Goal: Information Seeking & Learning: Learn about a topic

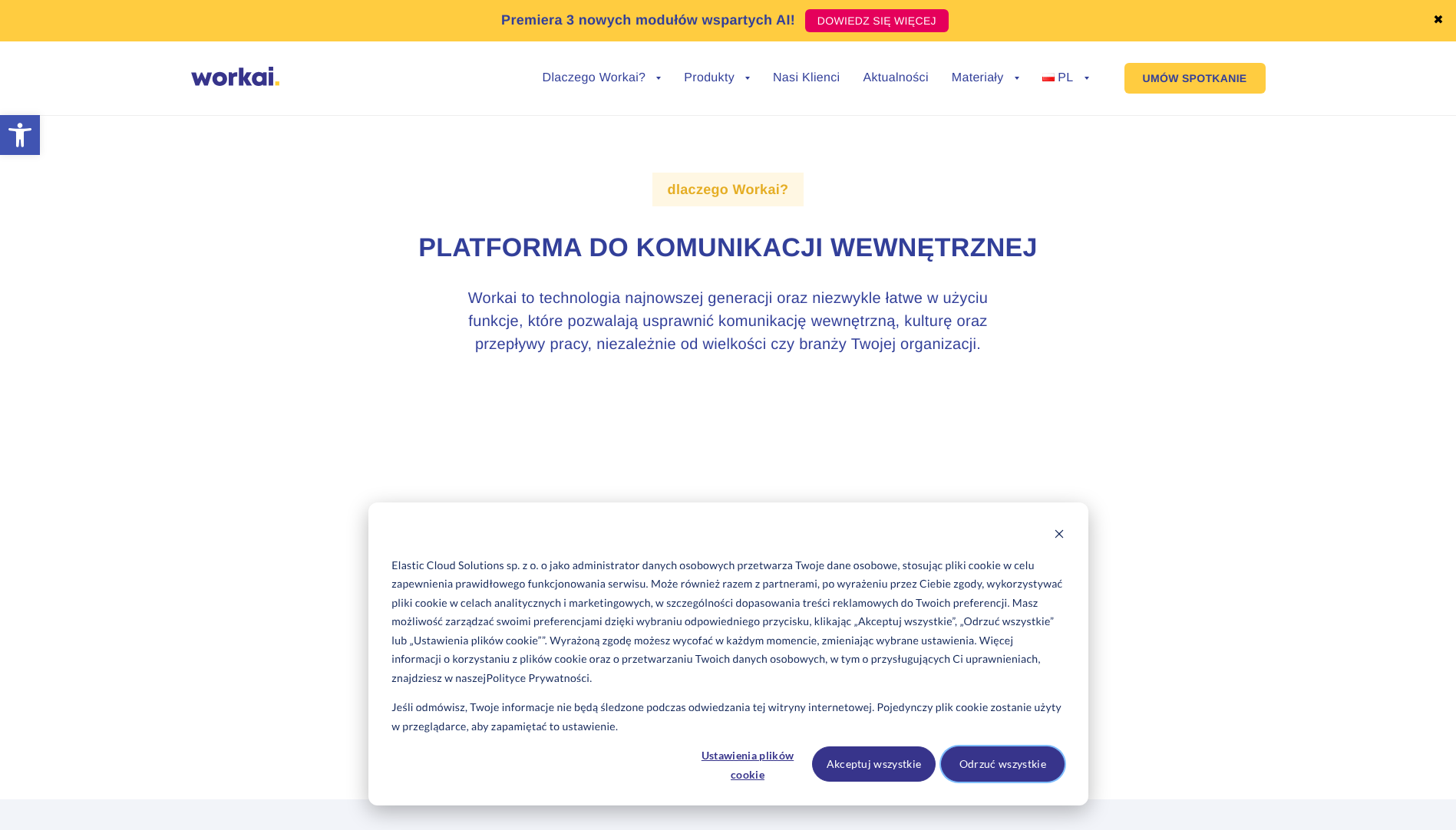
click at [982, 766] on button "Odrzuć wszystkie" at bounding box center [1002, 764] width 123 height 36
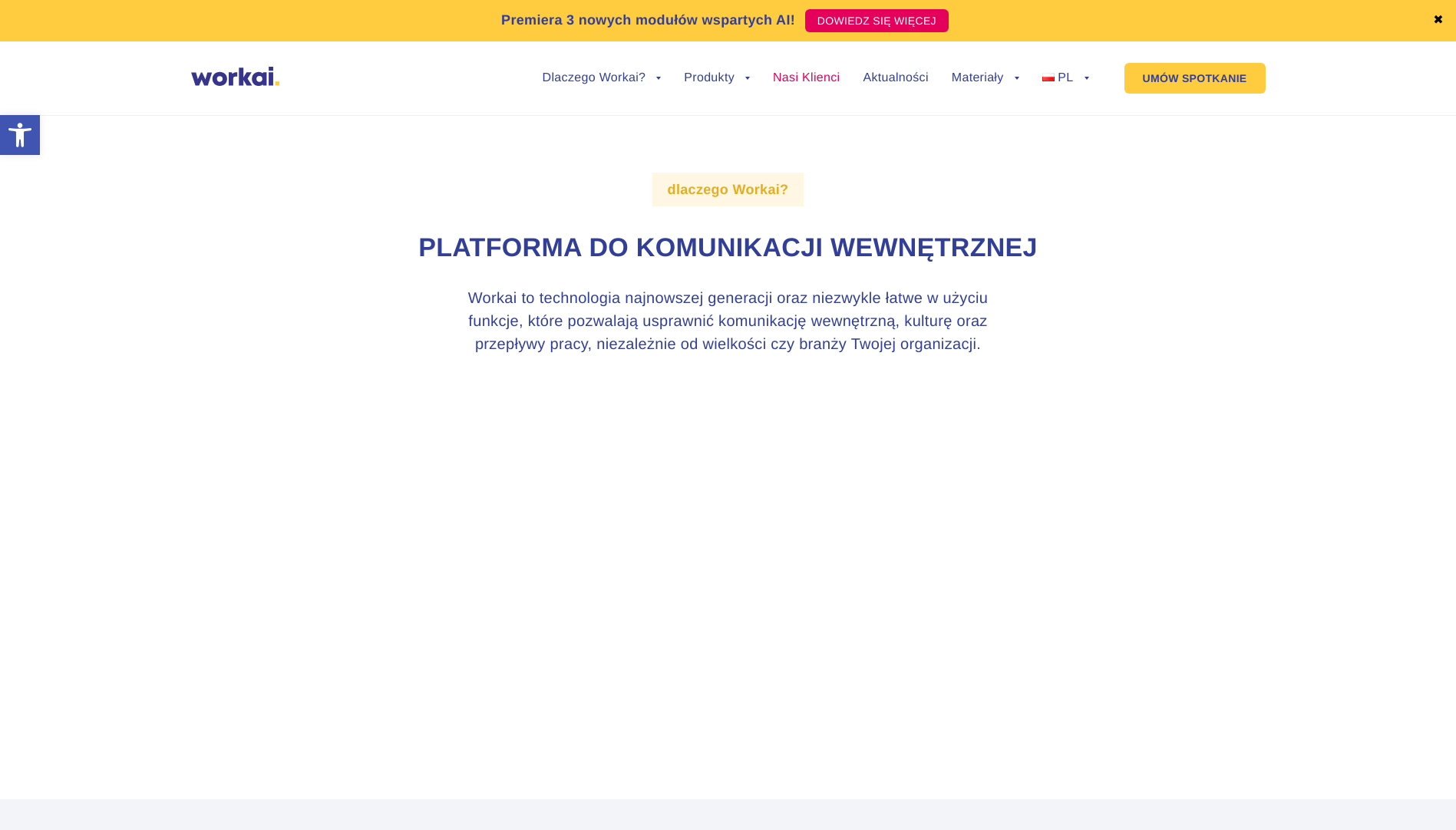
click at [806, 76] on link "Nasi Klienci" at bounding box center [806, 78] width 67 height 12
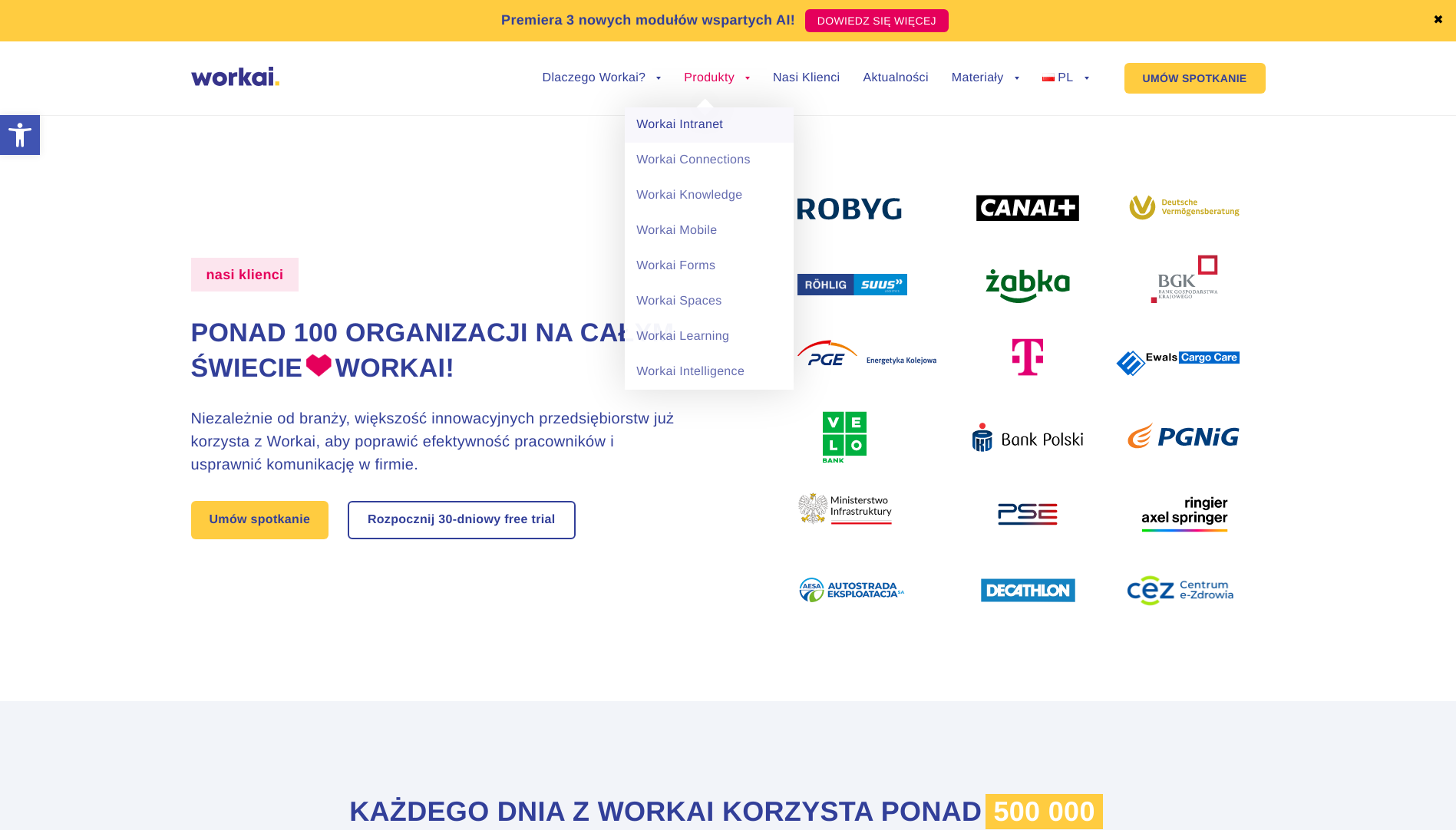
click at [709, 128] on link "Workai Intranet" at bounding box center [709, 125] width 169 height 36
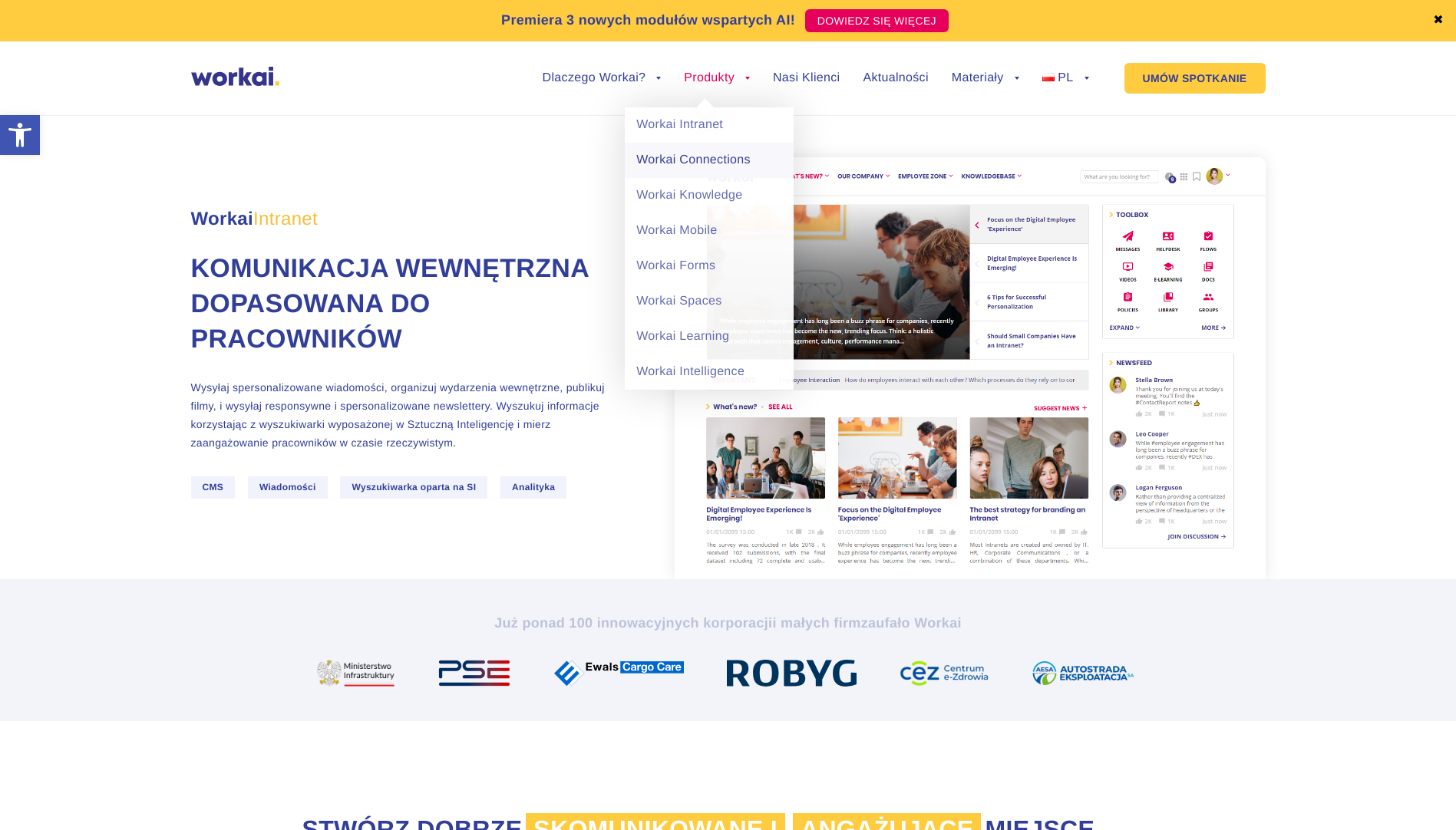
click at [717, 161] on link "Workai Connections" at bounding box center [709, 160] width 169 height 36
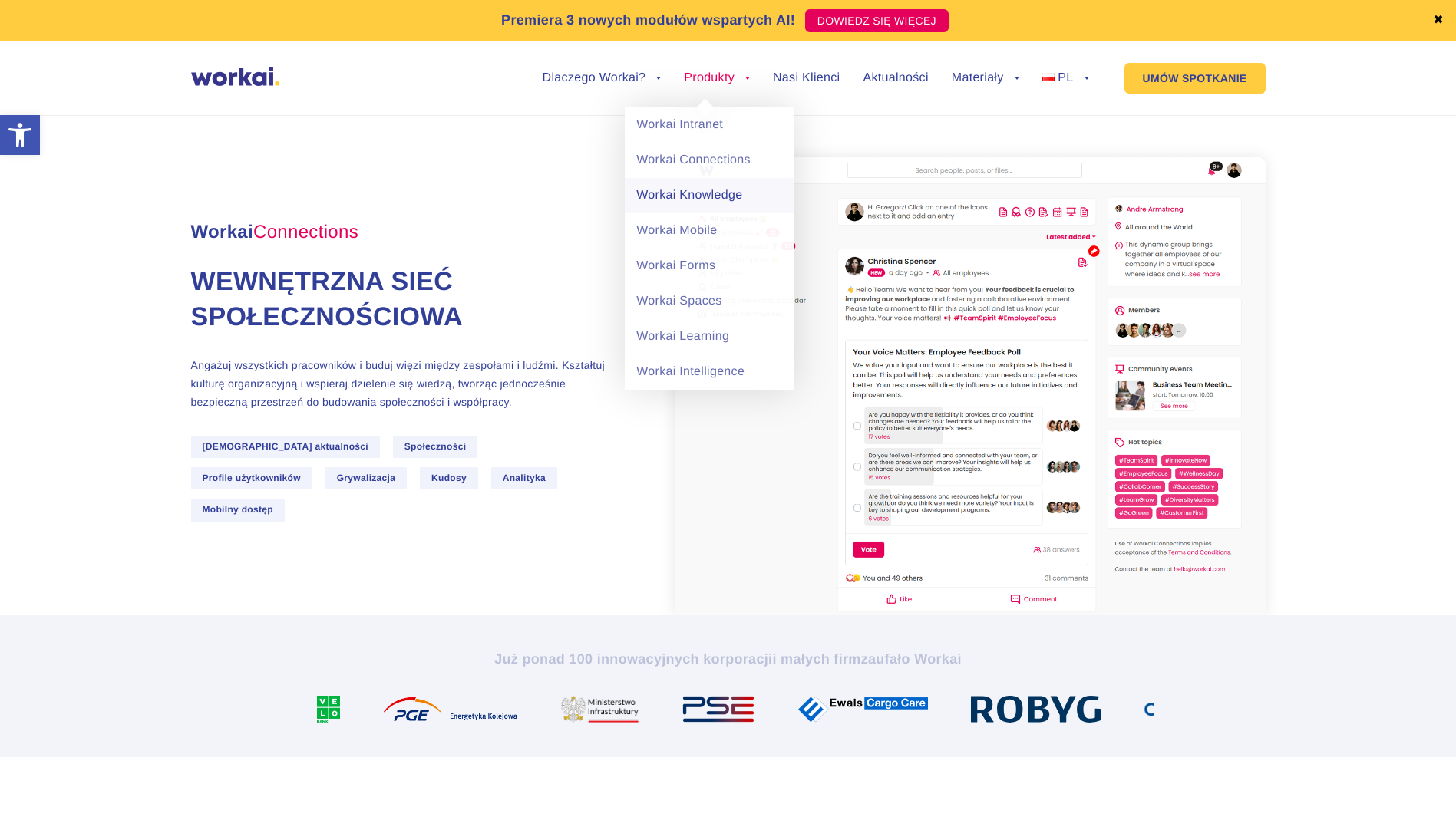
click at [685, 190] on link "Workai Knowledge" at bounding box center [709, 195] width 169 height 36
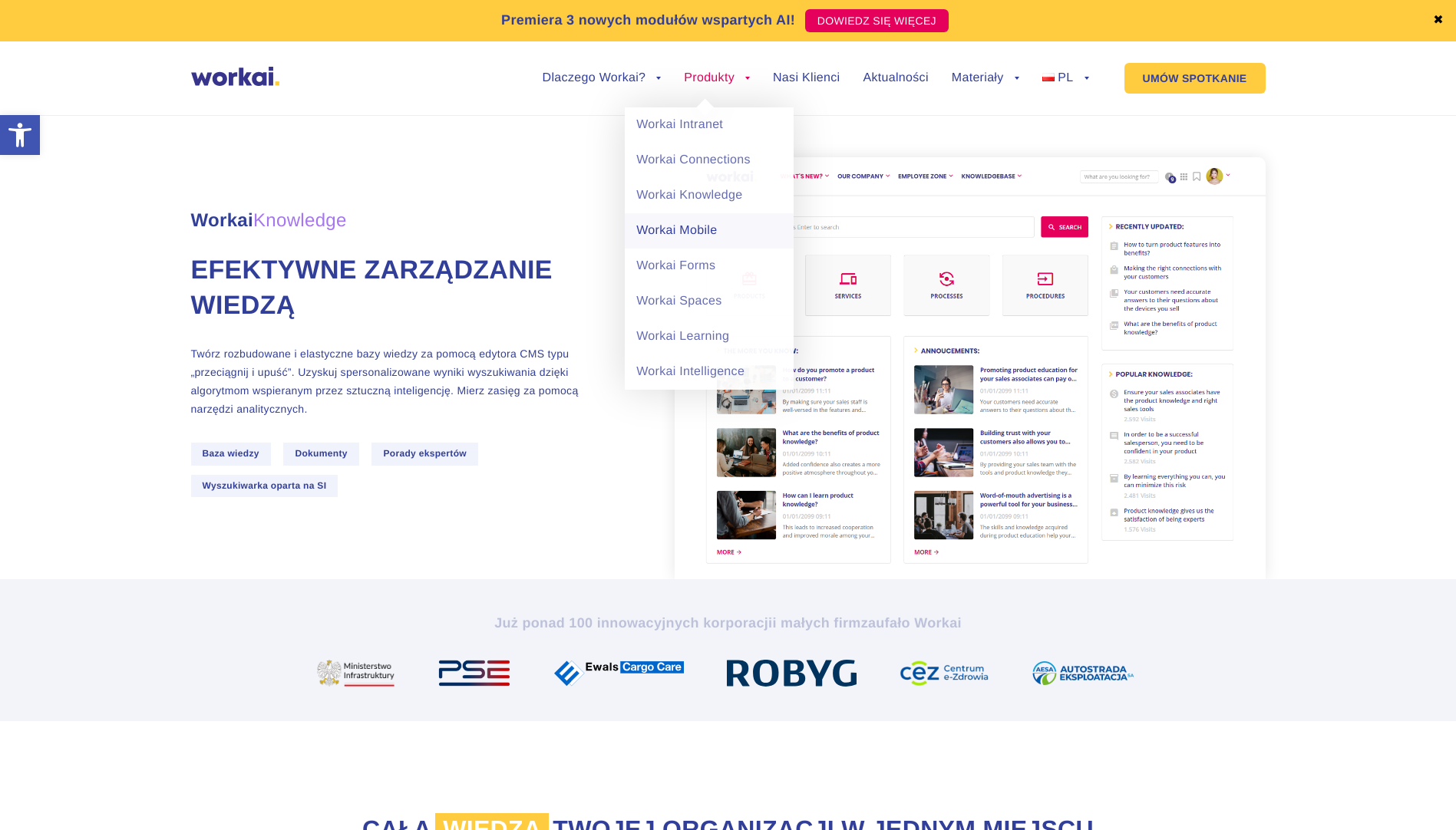
click at [701, 236] on link "Workai Mobile" at bounding box center [709, 231] width 169 height 36
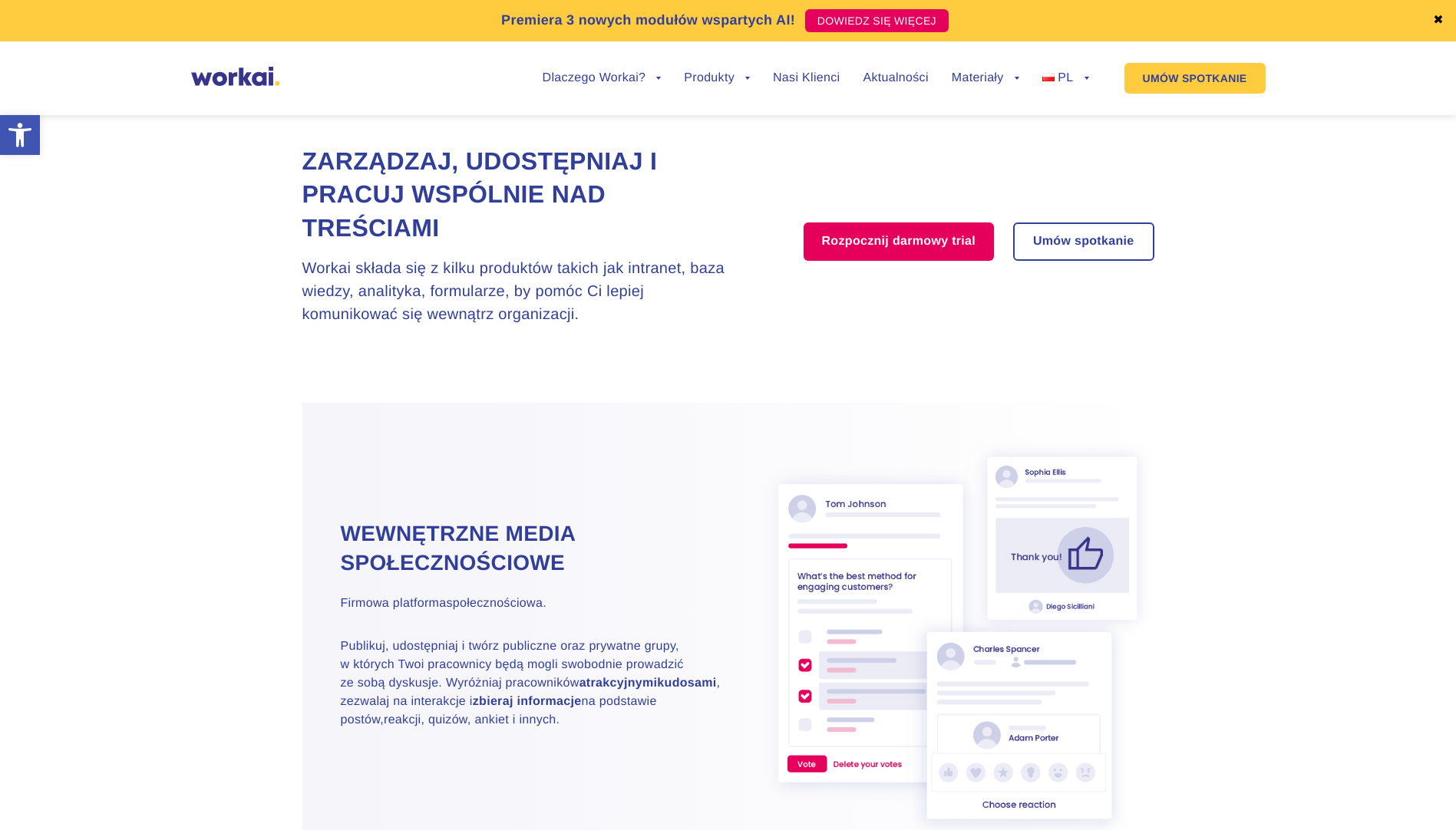
scroll to position [1611, 0]
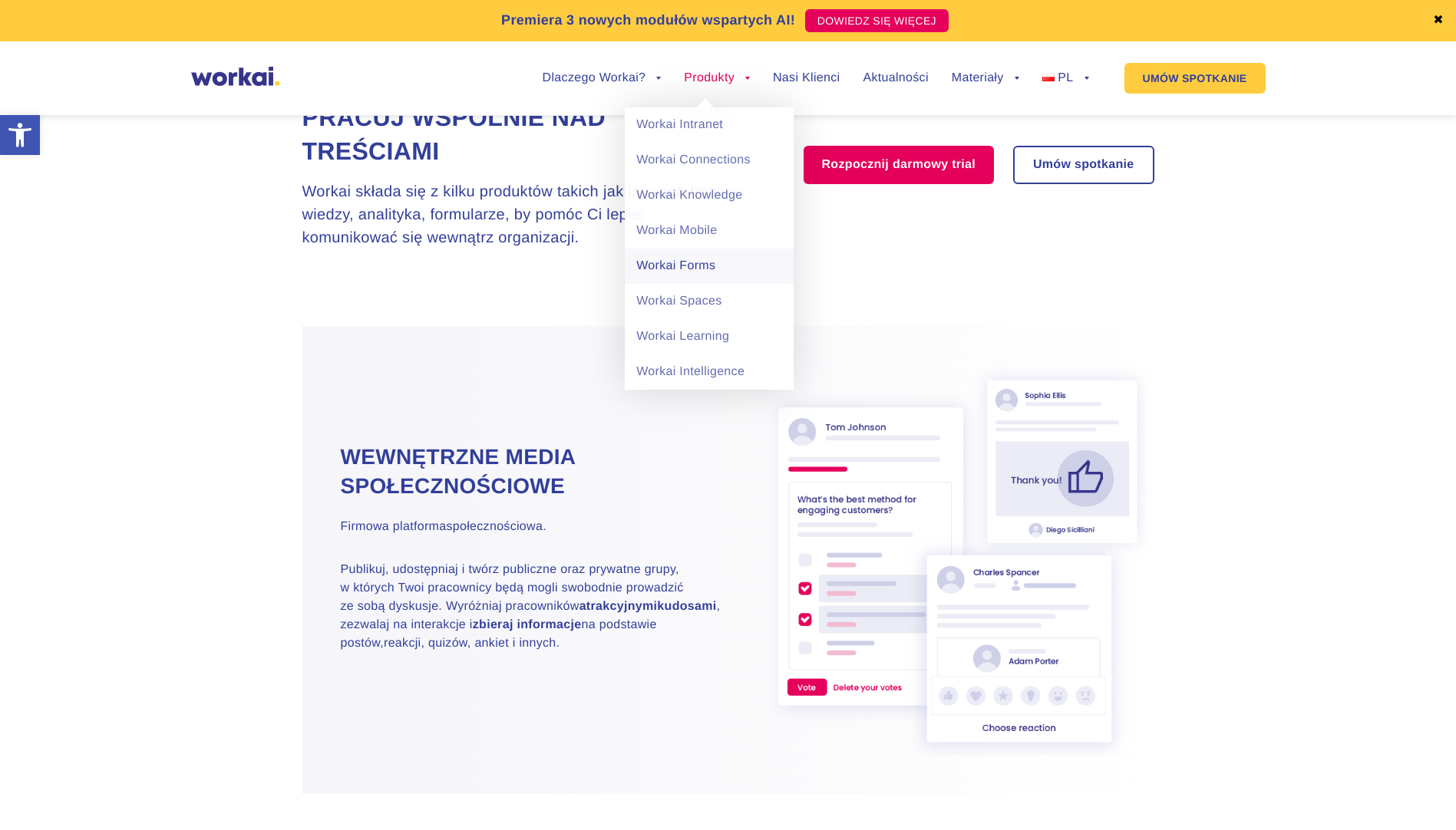
click at [703, 268] on link "Workai Forms" at bounding box center [709, 266] width 169 height 36
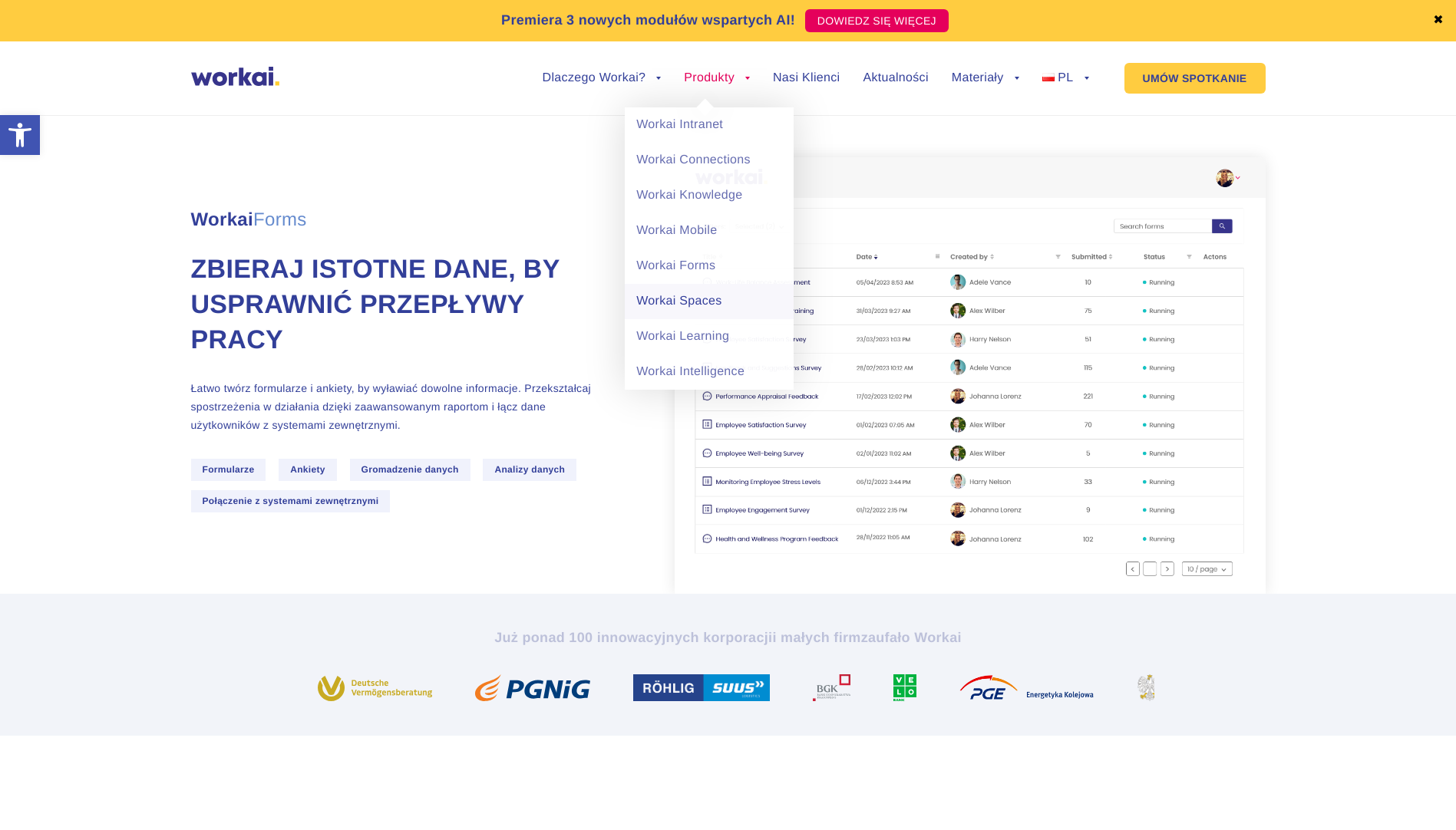
click at [697, 311] on link "Workai Spaces" at bounding box center [709, 301] width 169 height 36
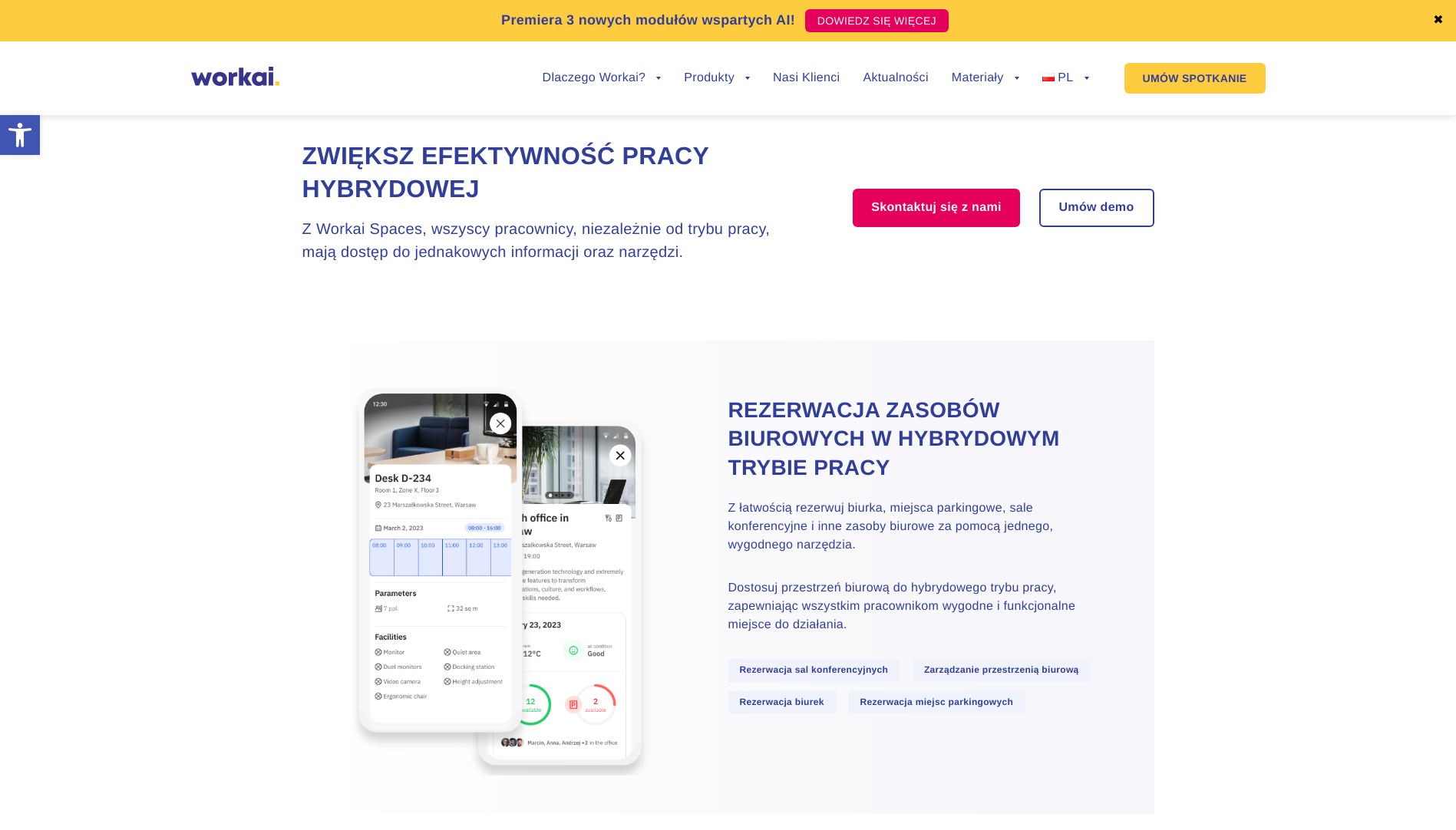
scroll to position [1535, 0]
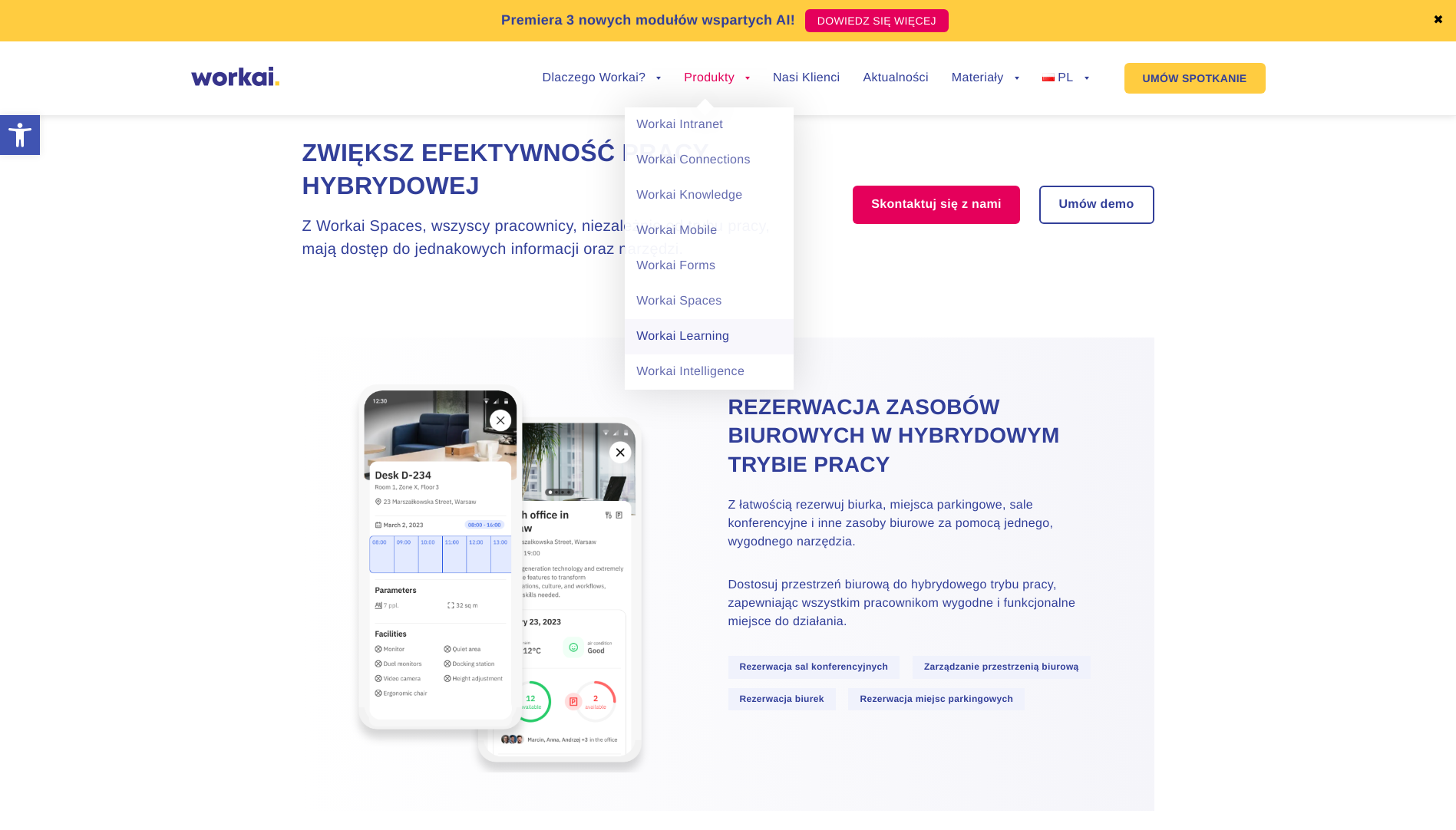
click at [709, 336] on link "Workai Learning" at bounding box center [709, 337] width 169 height 36
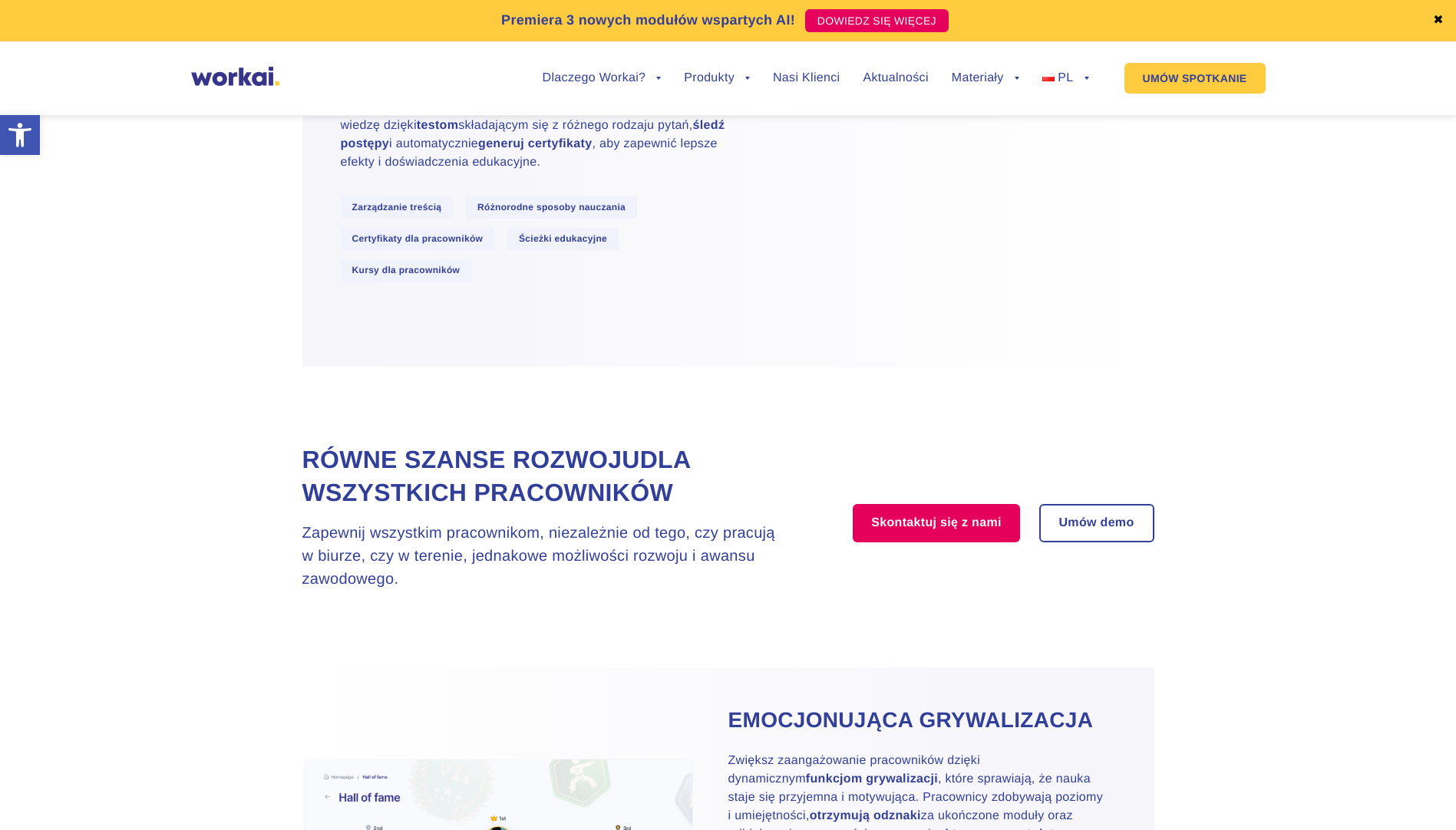
scroll to position [2072, 0]
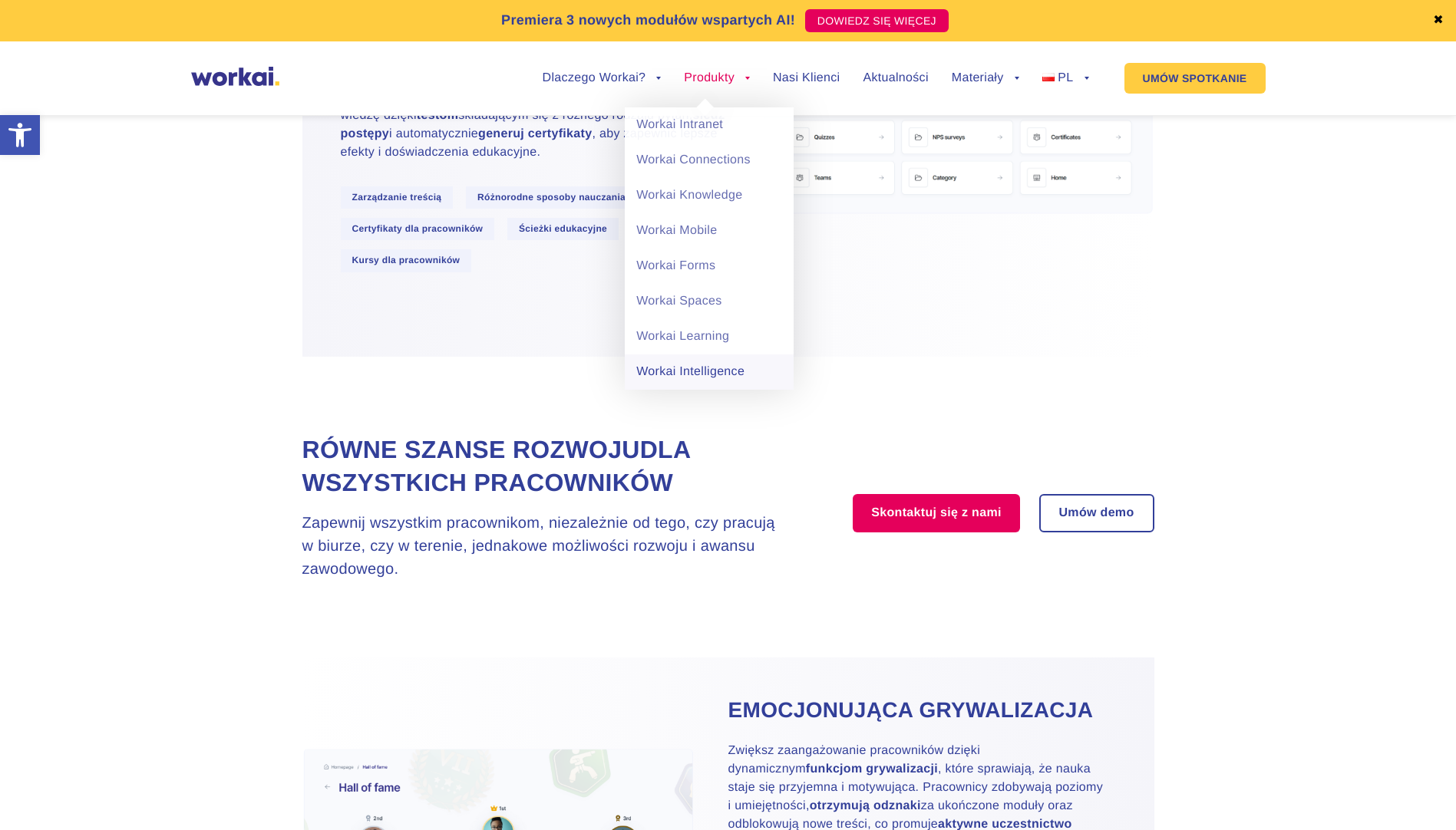
click at [691, 375] on link "Workai Intelligence" at bounding box center [709, 372] width 169 height 36
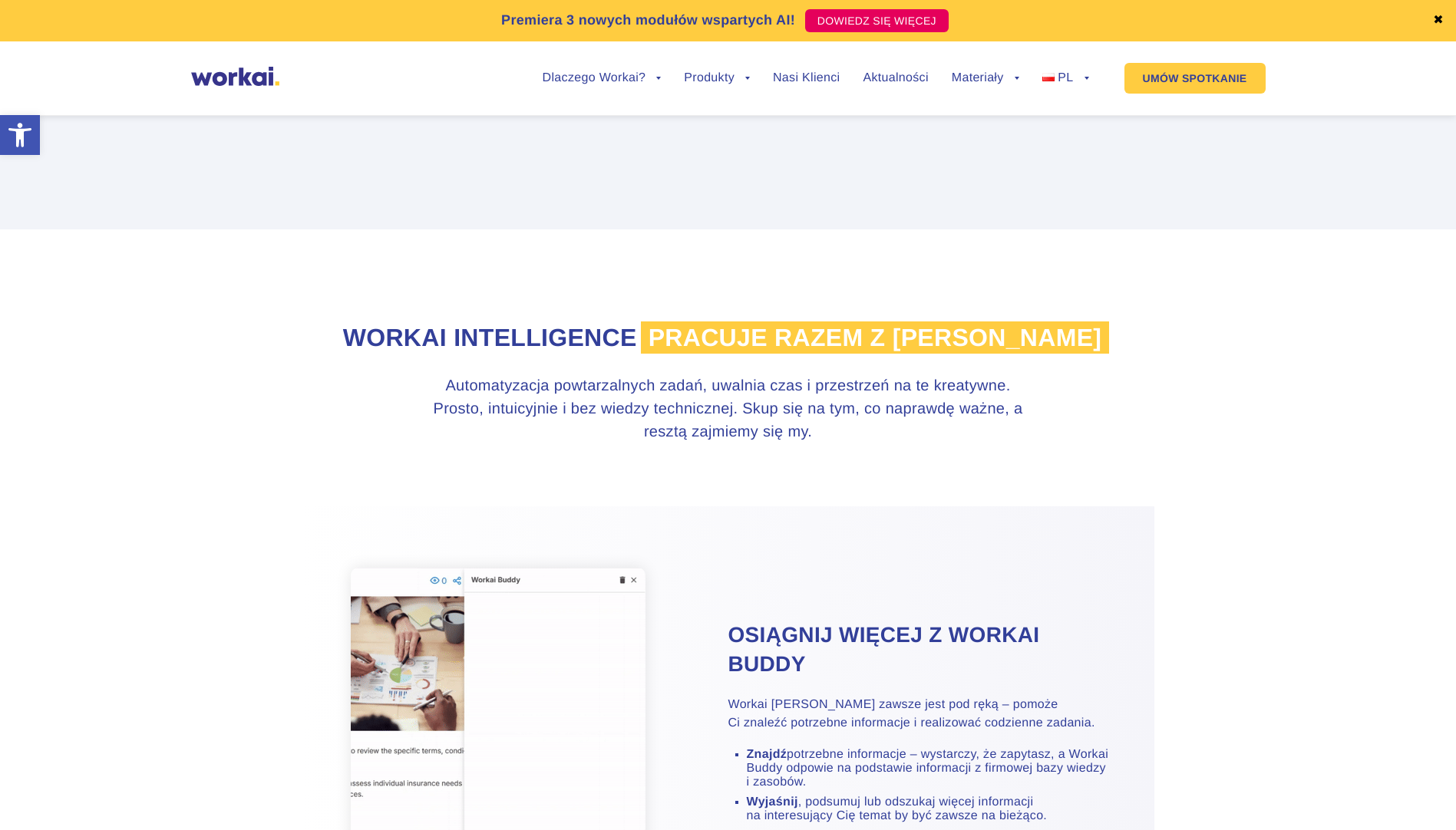
scroll to position [307, 0]
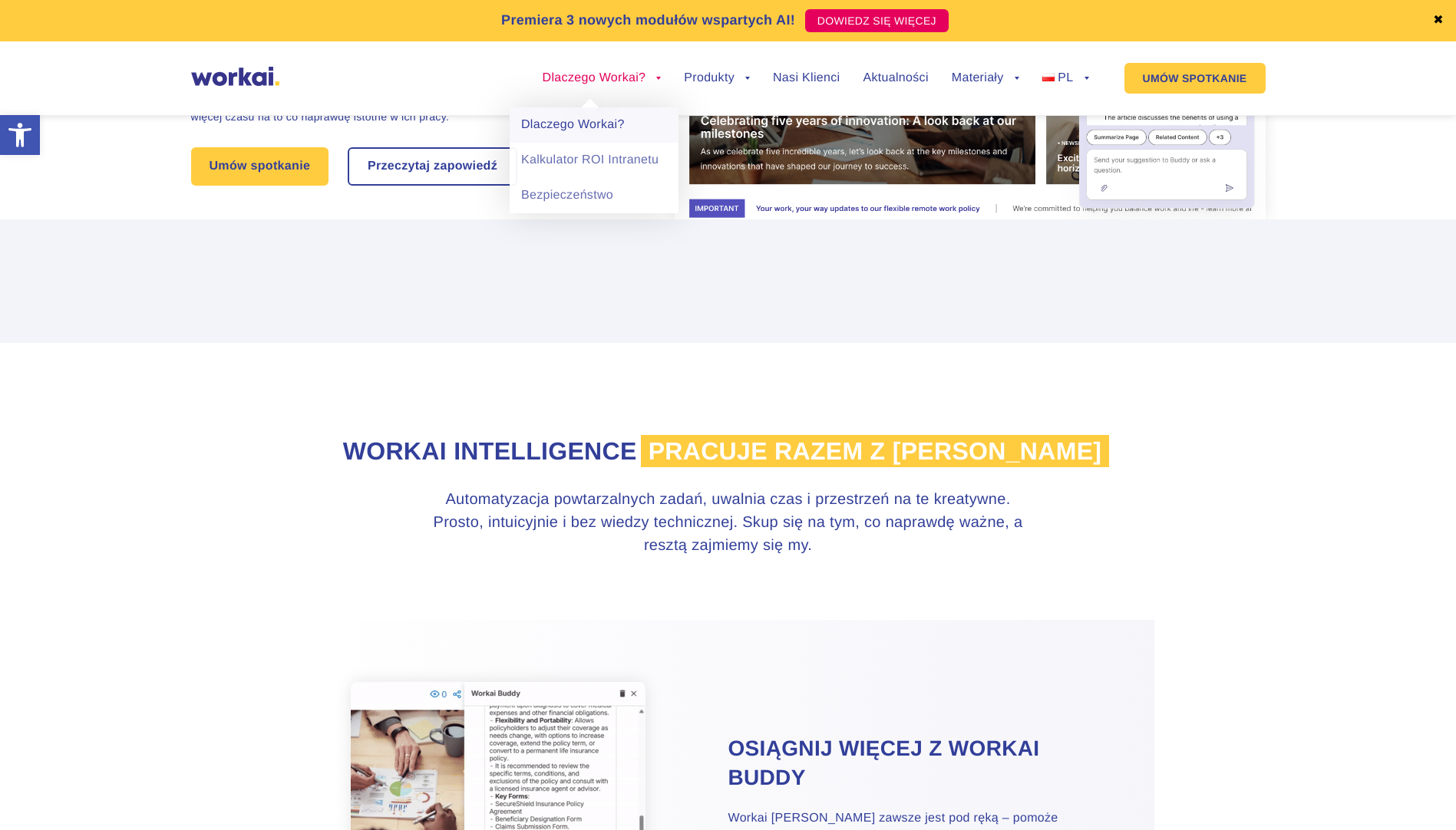
click at [588, 122] on link "Dlaczego Workai?" at bounding box center [594, 125] width 169 height 36
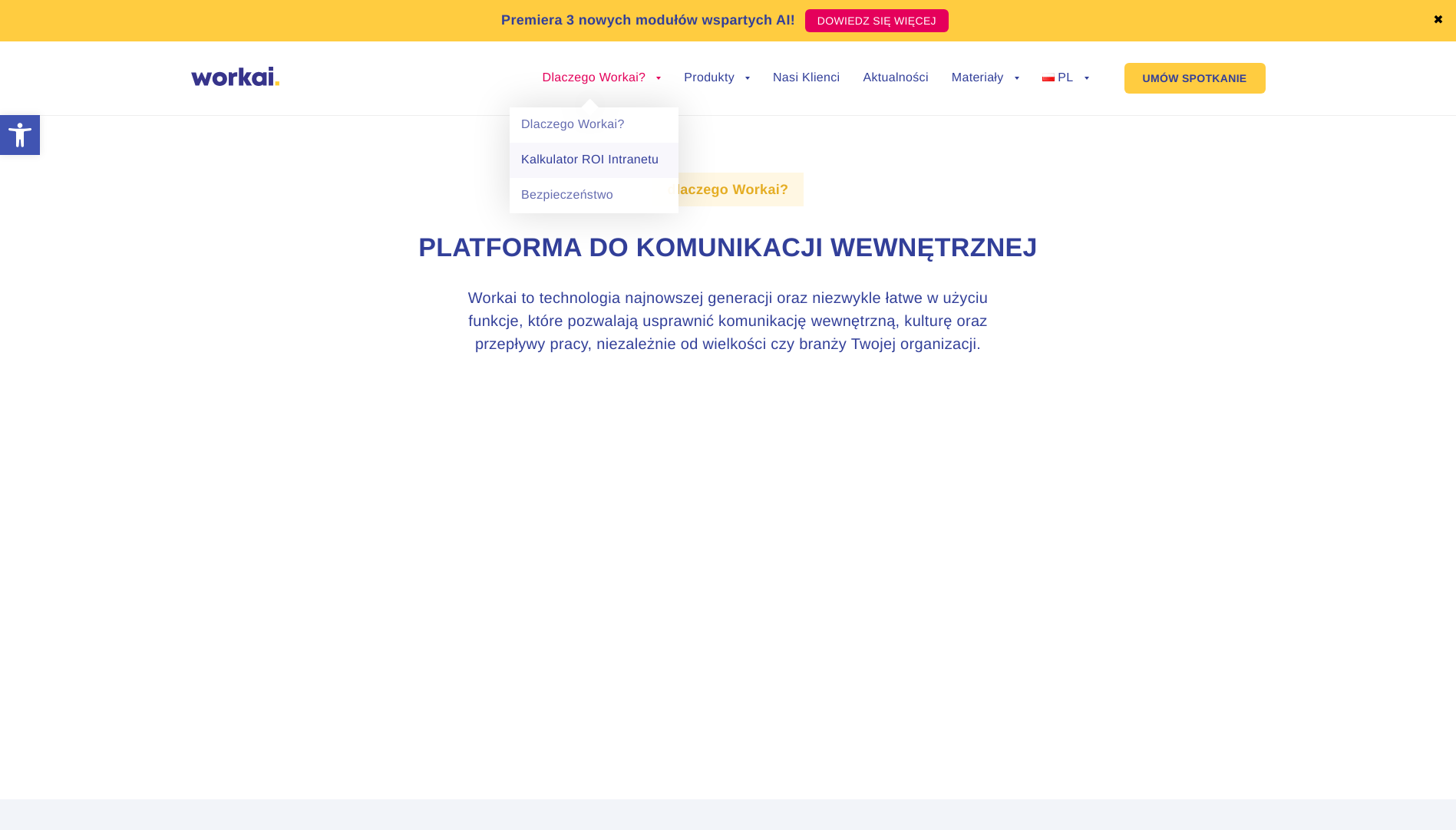
click at [597, 155] on link "Kalkulator ROI Intranetu" at bounding box center [594, 160] width 169 height 36
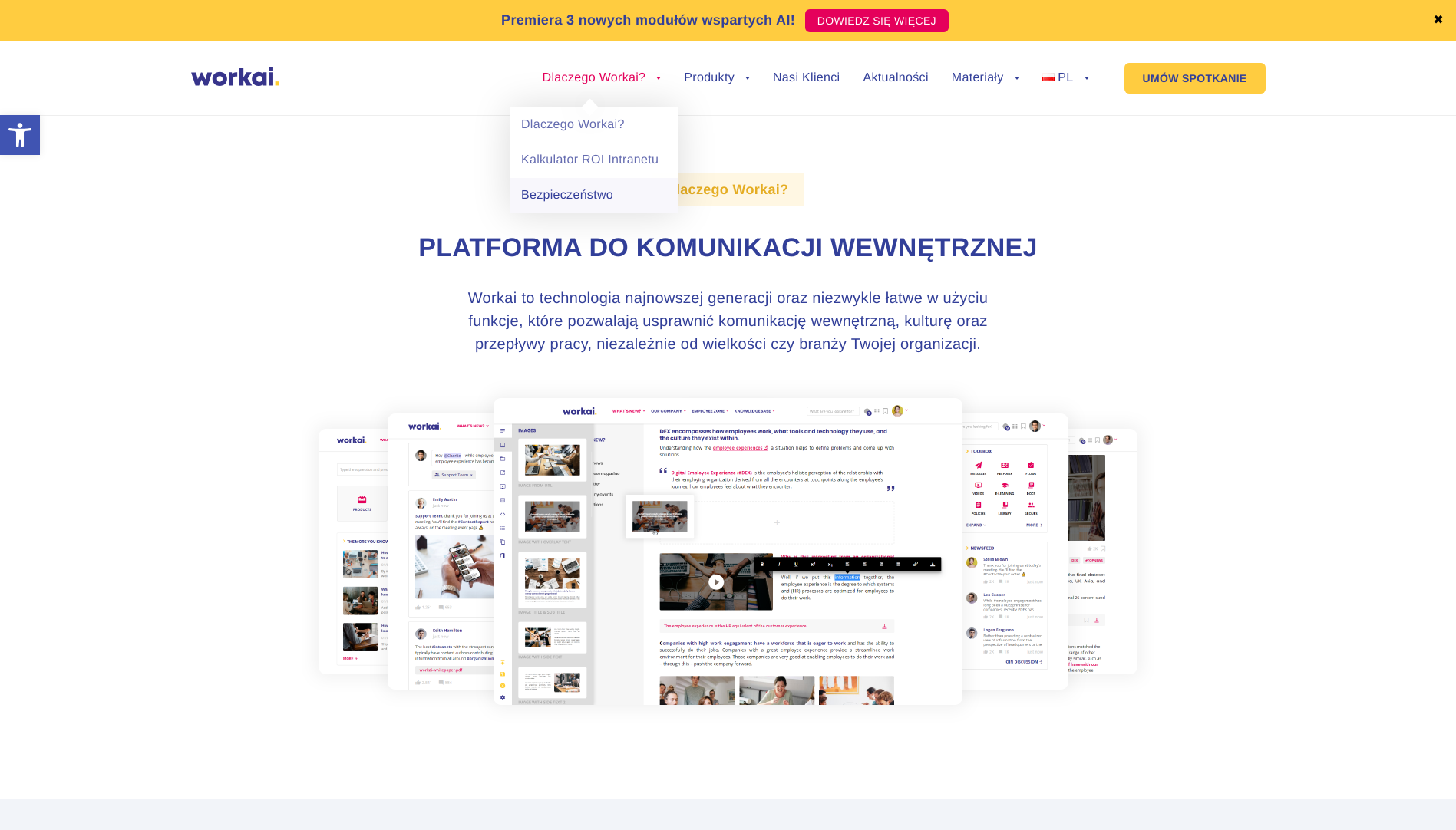
click at [597, 198] on link "Bezpieczeństwo" at bounding box center [594, 195] width 169 height 36
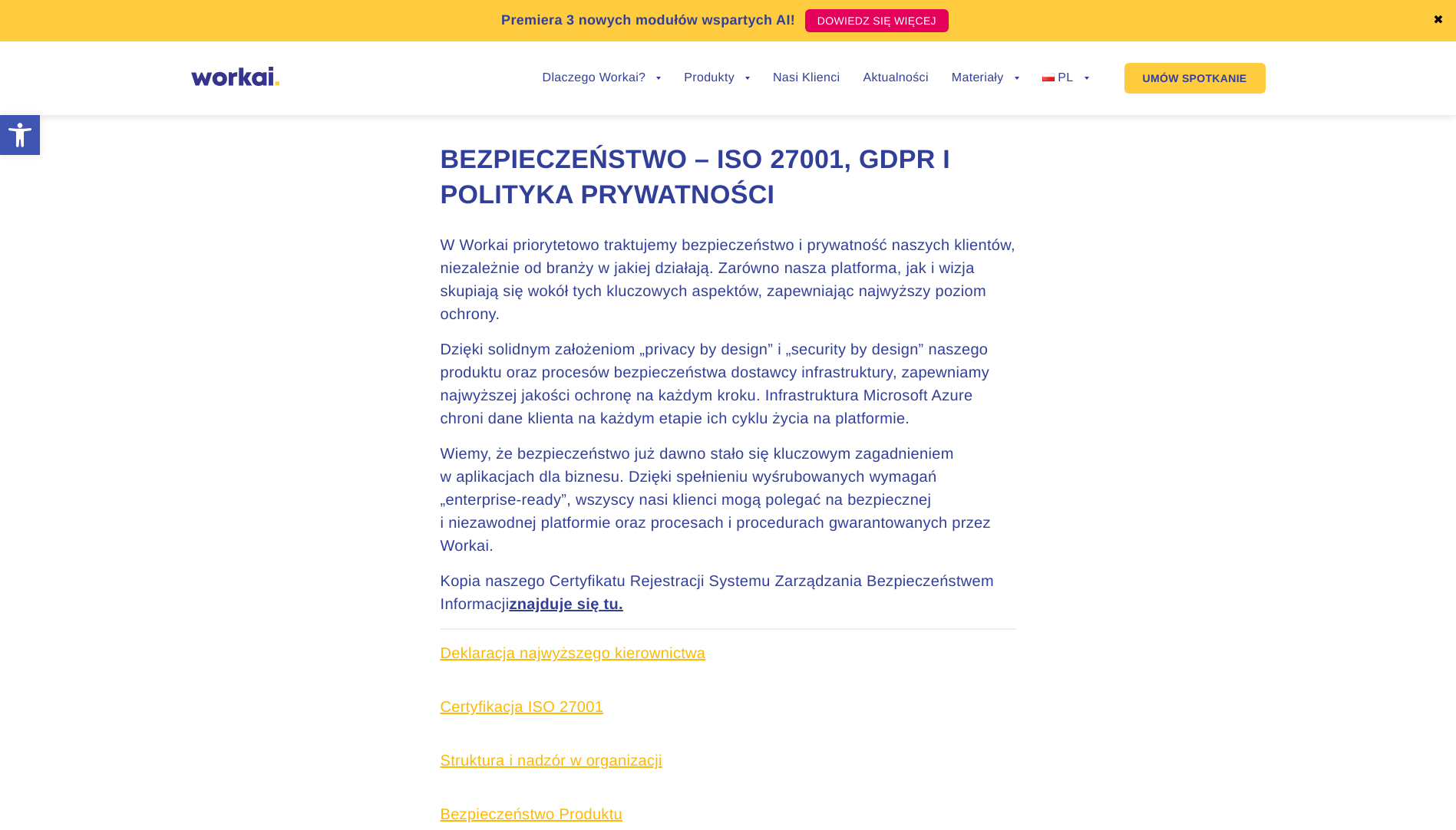
scroll to position [460, 0]
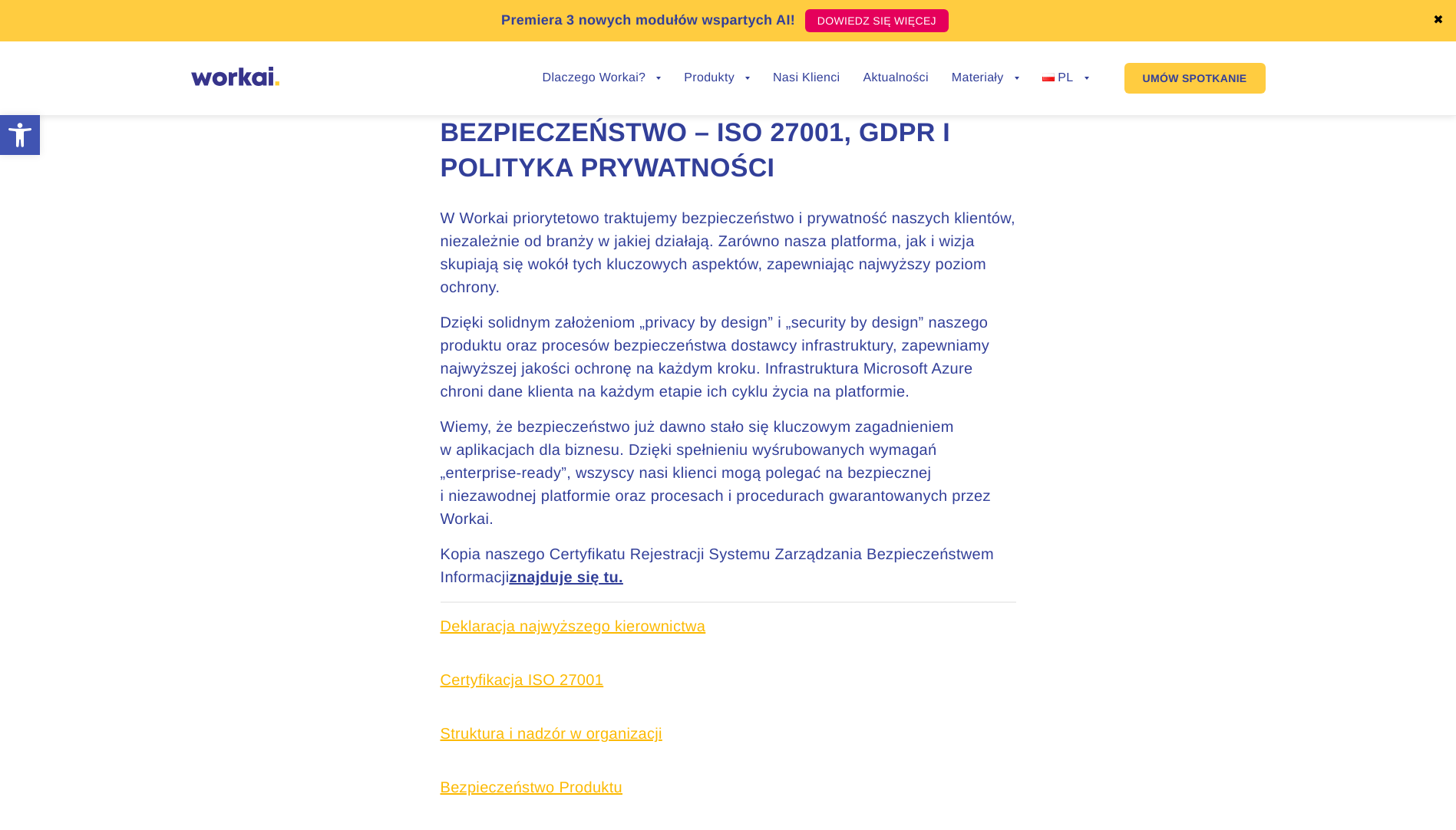
click at [251, 78] on img at bounding box center [235, 76] width 89 height 19
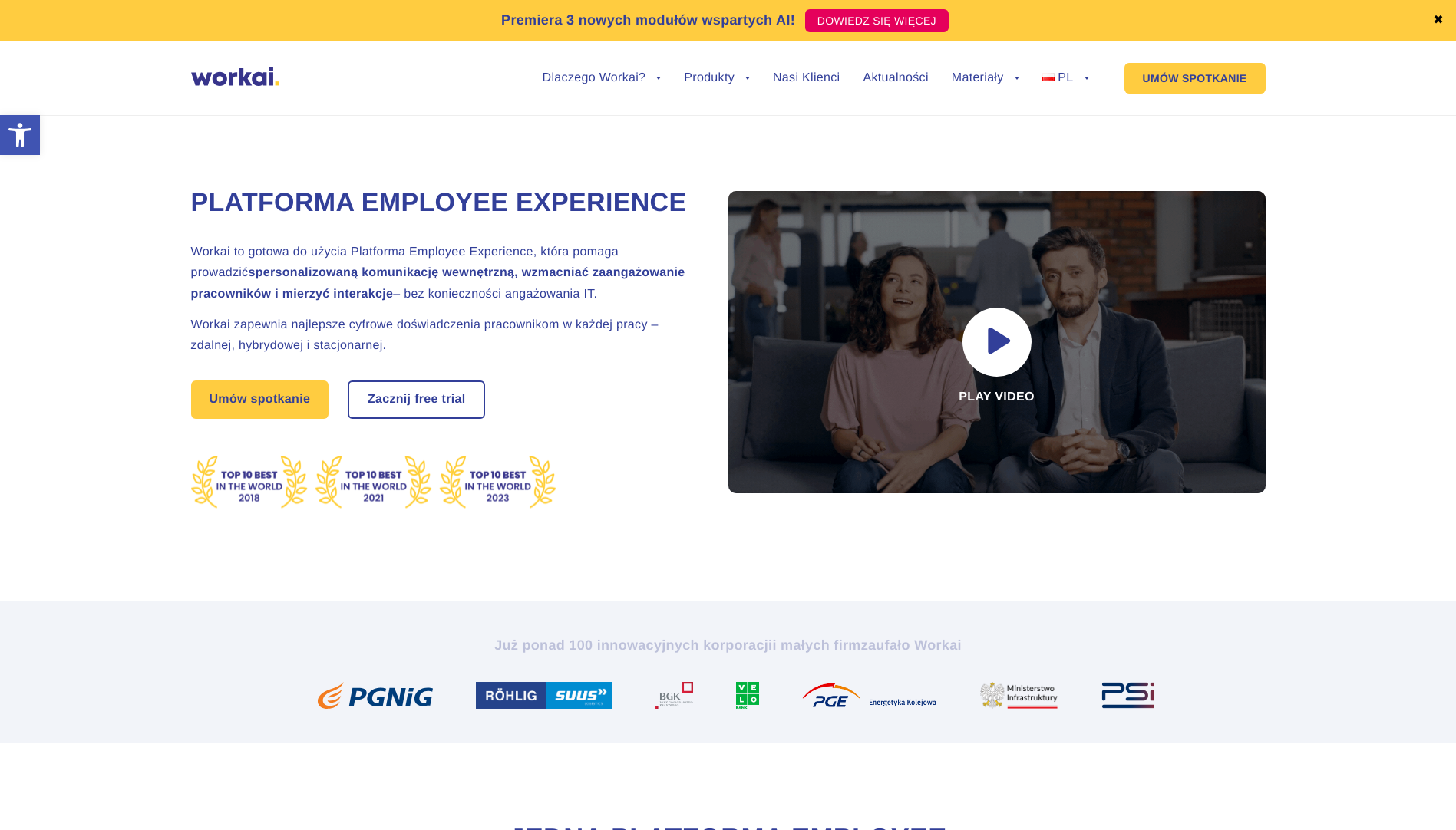
click at [96, 353] on div "Platforma Employee Experience Workai to gotowa do użycia Platforma Employee Exp…" at bounding box center [728, 341] width 1425 height 521
